Goal: Information Seeking & Learning: Learn about a topic

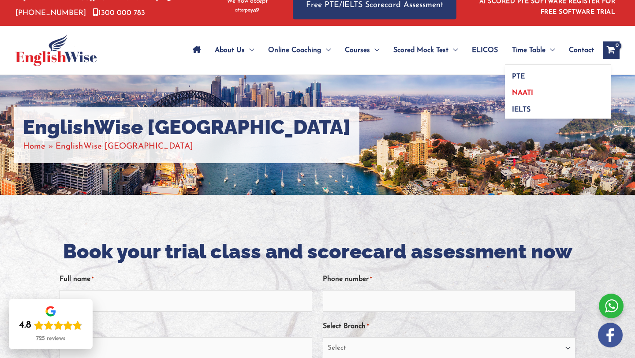
click at [520, 93] on span "NAATI" at bounding box center [522, 93] width 21 height 7
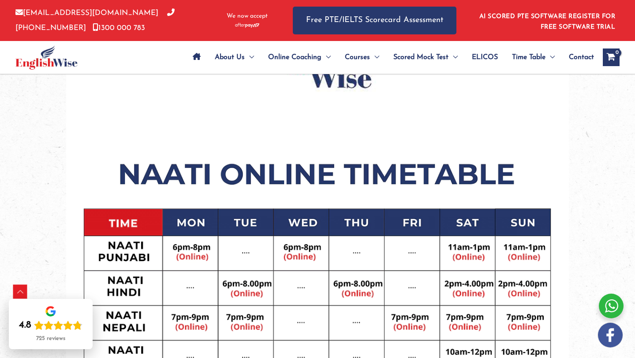
scroll to position [423, 0]
